Goal: Task Accomplishment & Management: Manage account settings

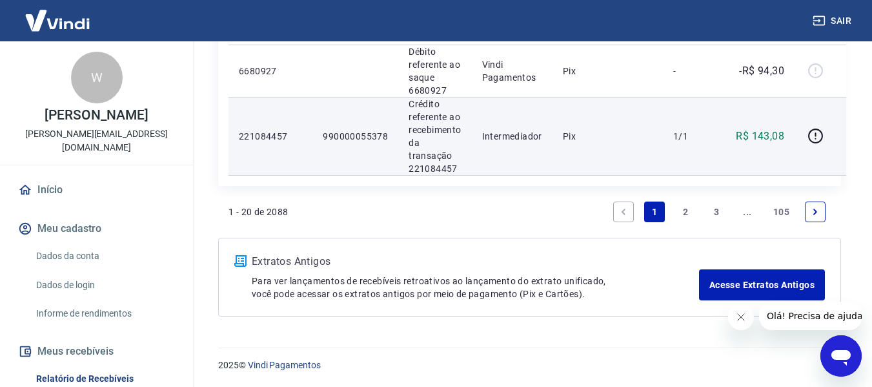
scroll to position [1971, 0]
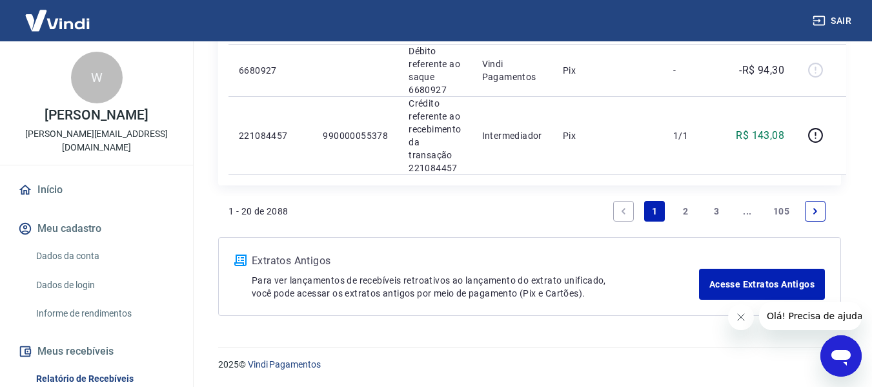
click at [688, 209] on link "2" at bounding box center [685, 211] width 21 height 21
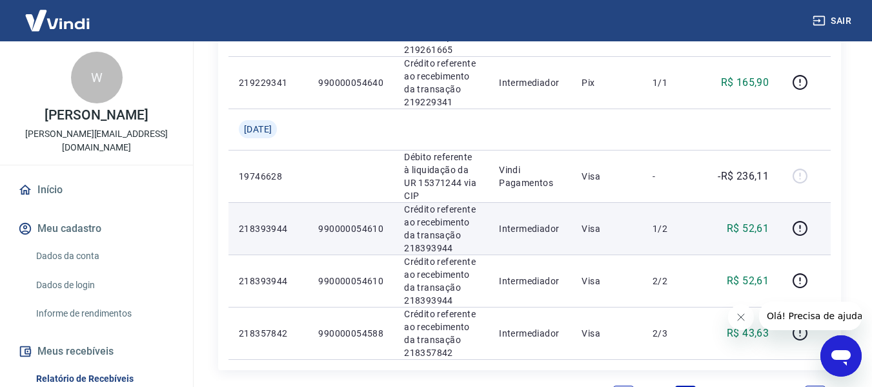
scroll to position [1306, 0]
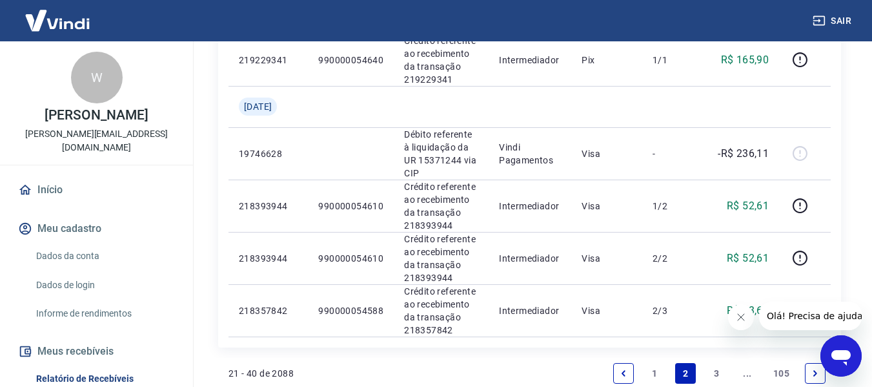
click at [721, 363] on link "3" at bounding box center [716, 373] width 21 height 21
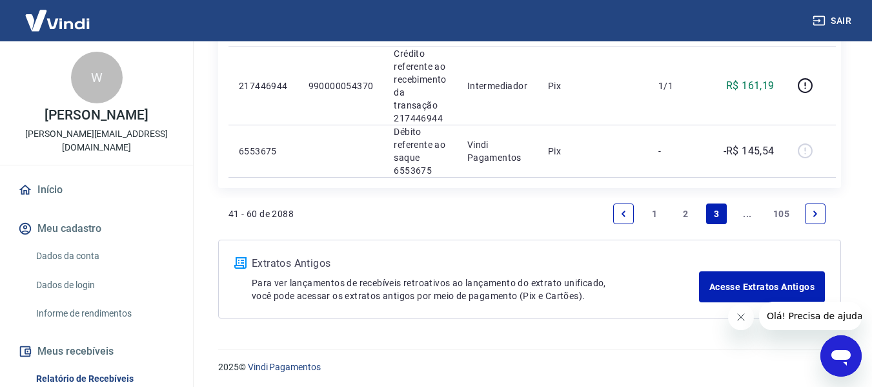
scroll to position [1889, 0]
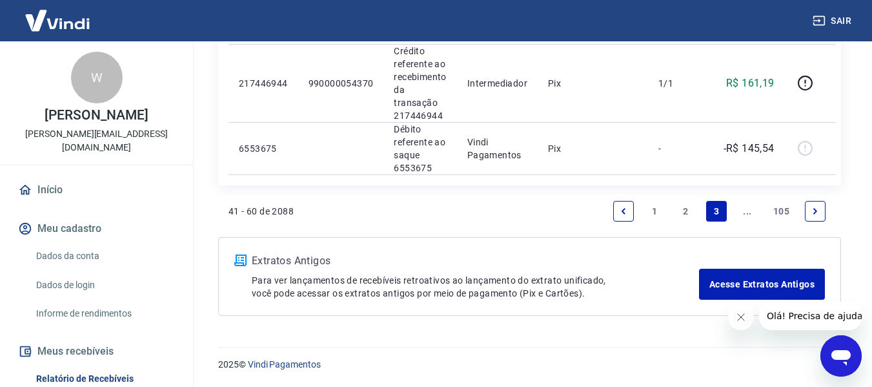
click at [817, 209] on icon "Next page" at bounding box center [815, 211] width 9 height 9
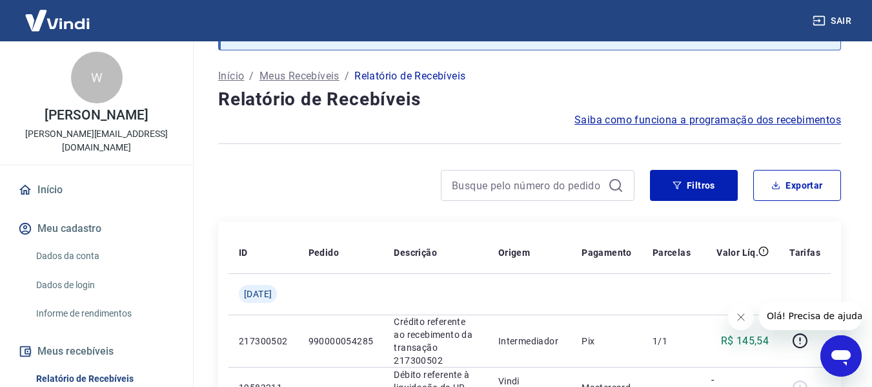
scroll to position [1425, 0]
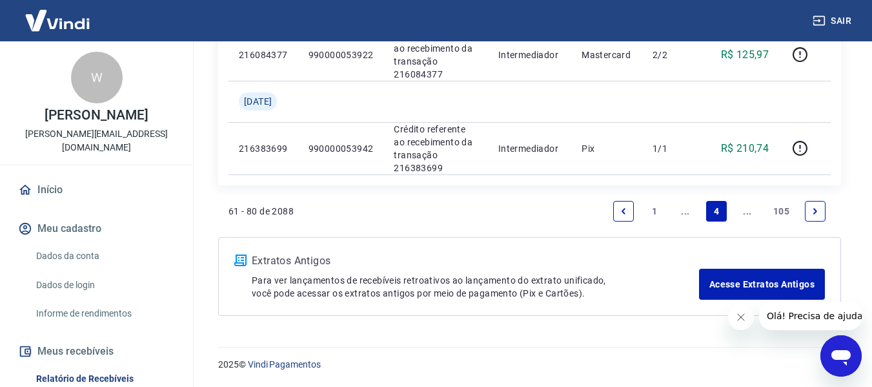
click at [816, 210] on icon "Next page" at bounding box center [816, 211] width 4 height 6
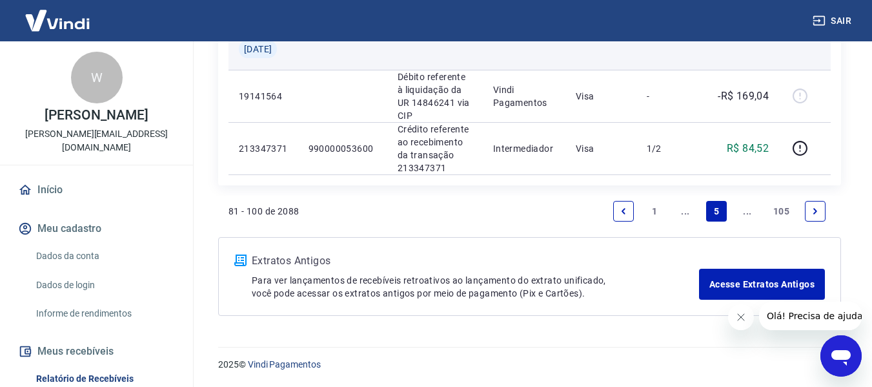
scroll to position [1789, 0]
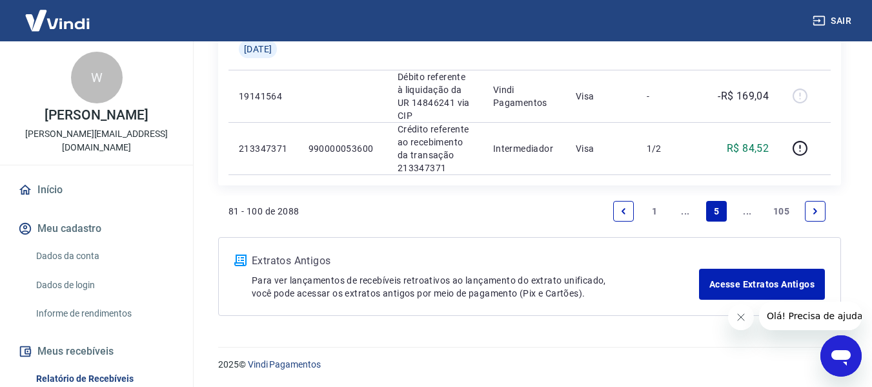
click at [817, 207] on icon "Next page" at bounding box center [815, 211] width 9 height 9
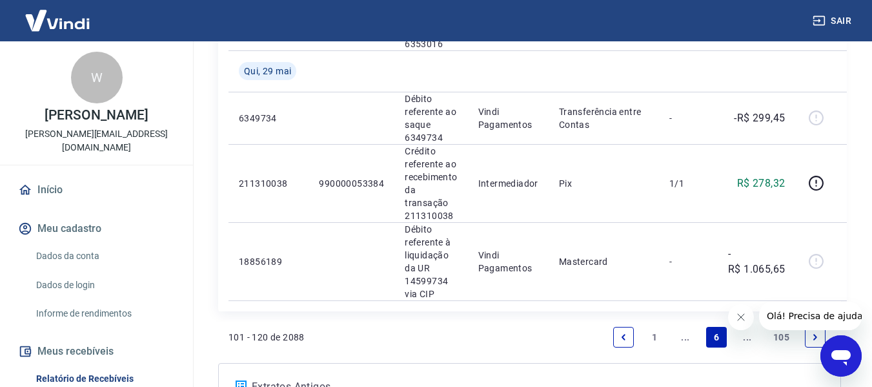
scroll to position [2080, 0]
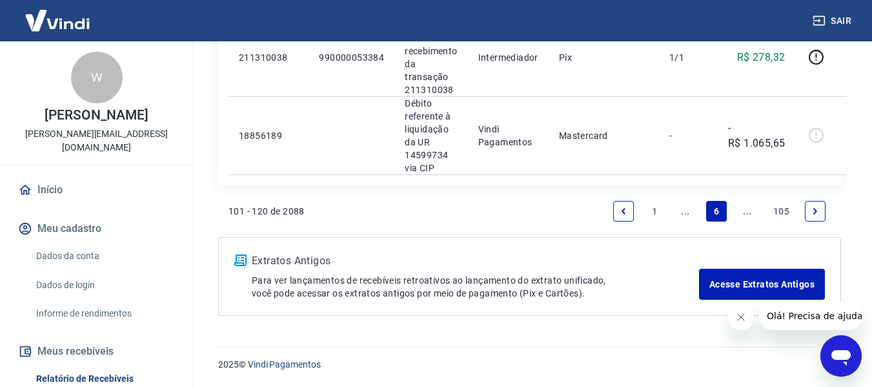
click at [620, 208] on icon "Previous page" at bounding box center [623, 211] width 9 height 9
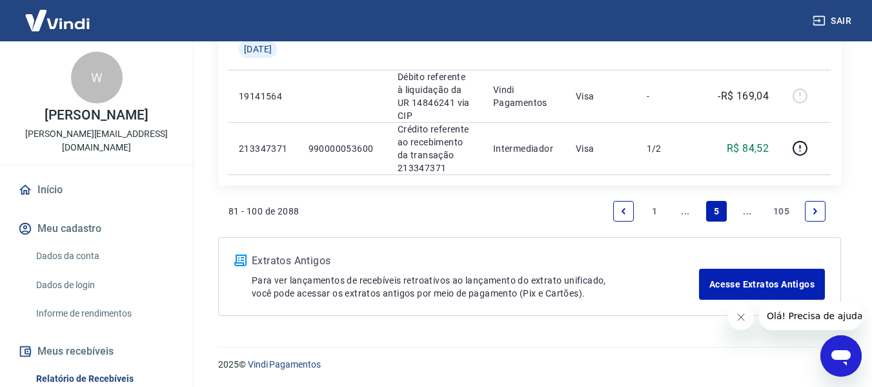
scroll to position [1789, 0]
click at [621, 207] on icon "Previous page" at bounding box center [623, 211] width 9 height 9
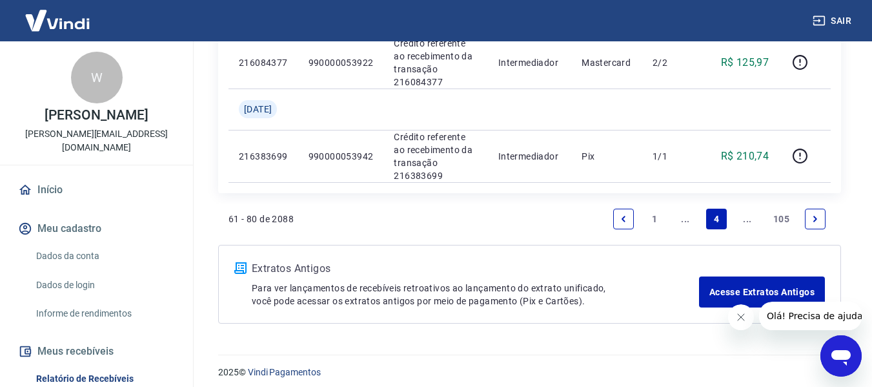
scroll to position [1425, 0]
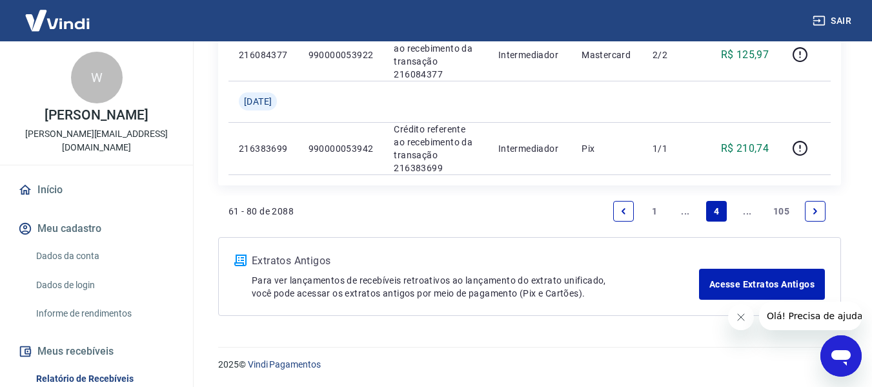
click at [628, 209] on icon "Previous page" at bounding box center [623, 211] width 9 height 9
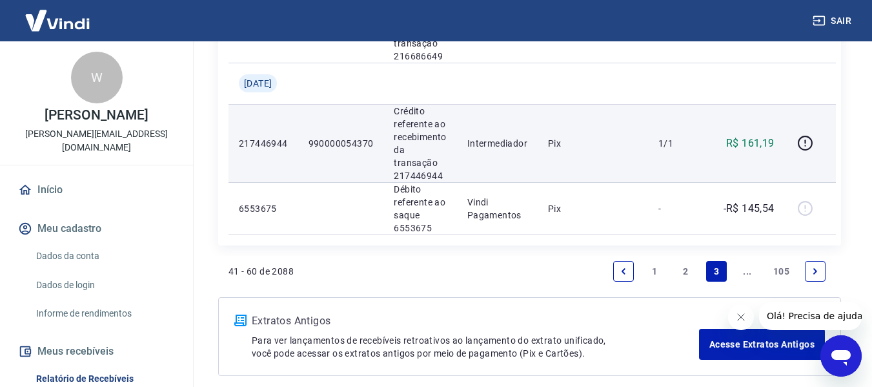
scroll to position [1889, 0]
